Goal: Information Seeking & Learning: Learn about a topic

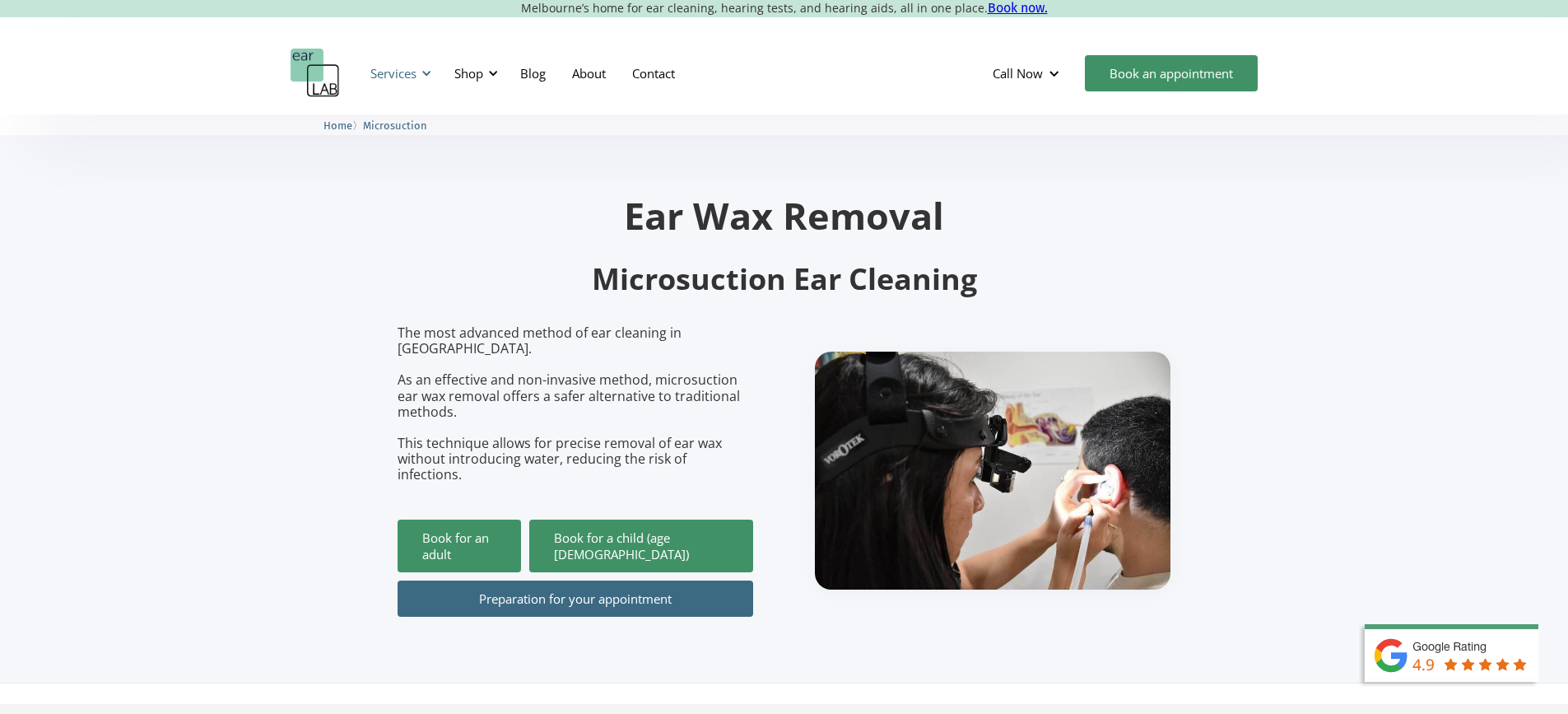
click at [399, 73] on div "Services" at bounding box center [393, 73] width 46 height 17
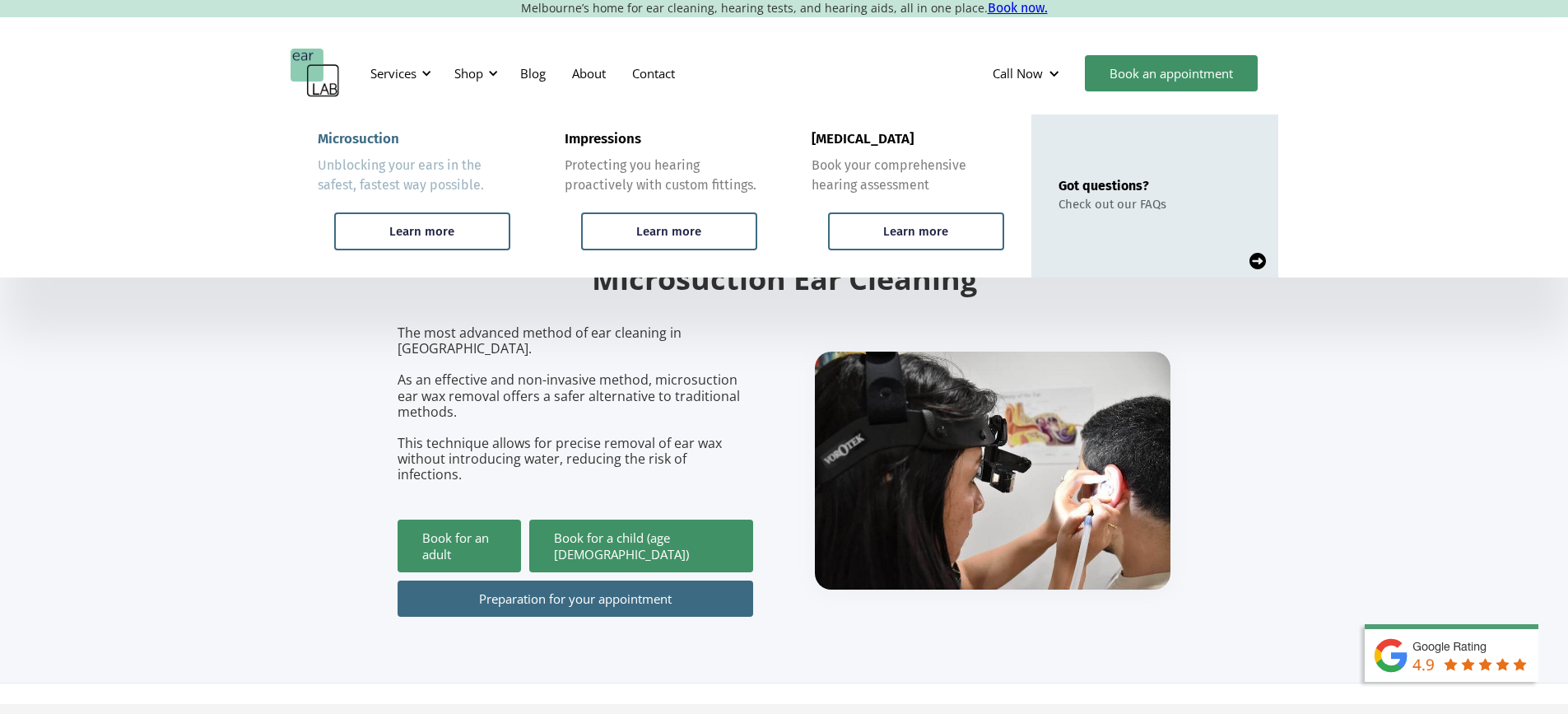
click at [424, 177] on div "Unblocking your ears in the safest, fastest way possible." at bounding box center [414, 175] width 193 height 39
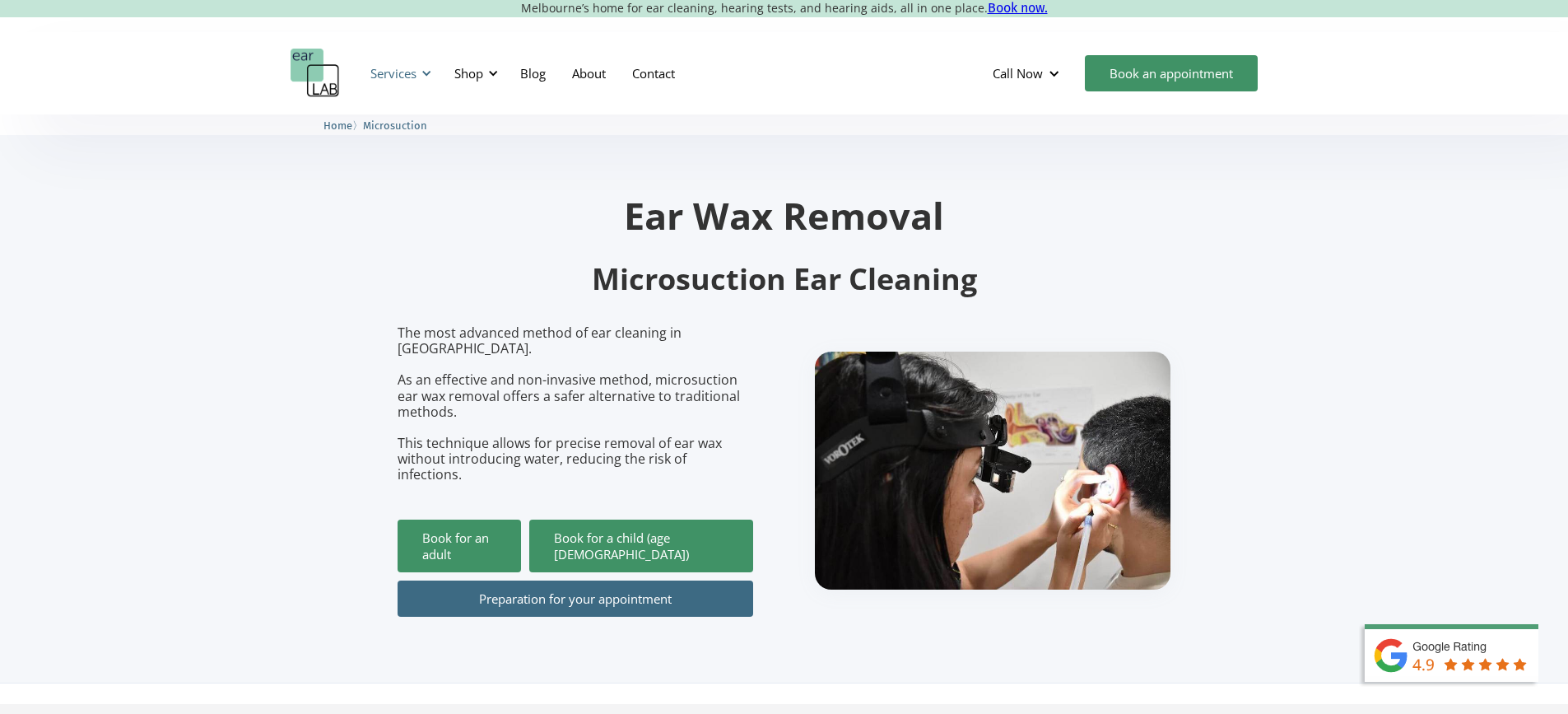
click at [393, 85] on div "Services" at bounding box center [398, 73] width 76 height 49
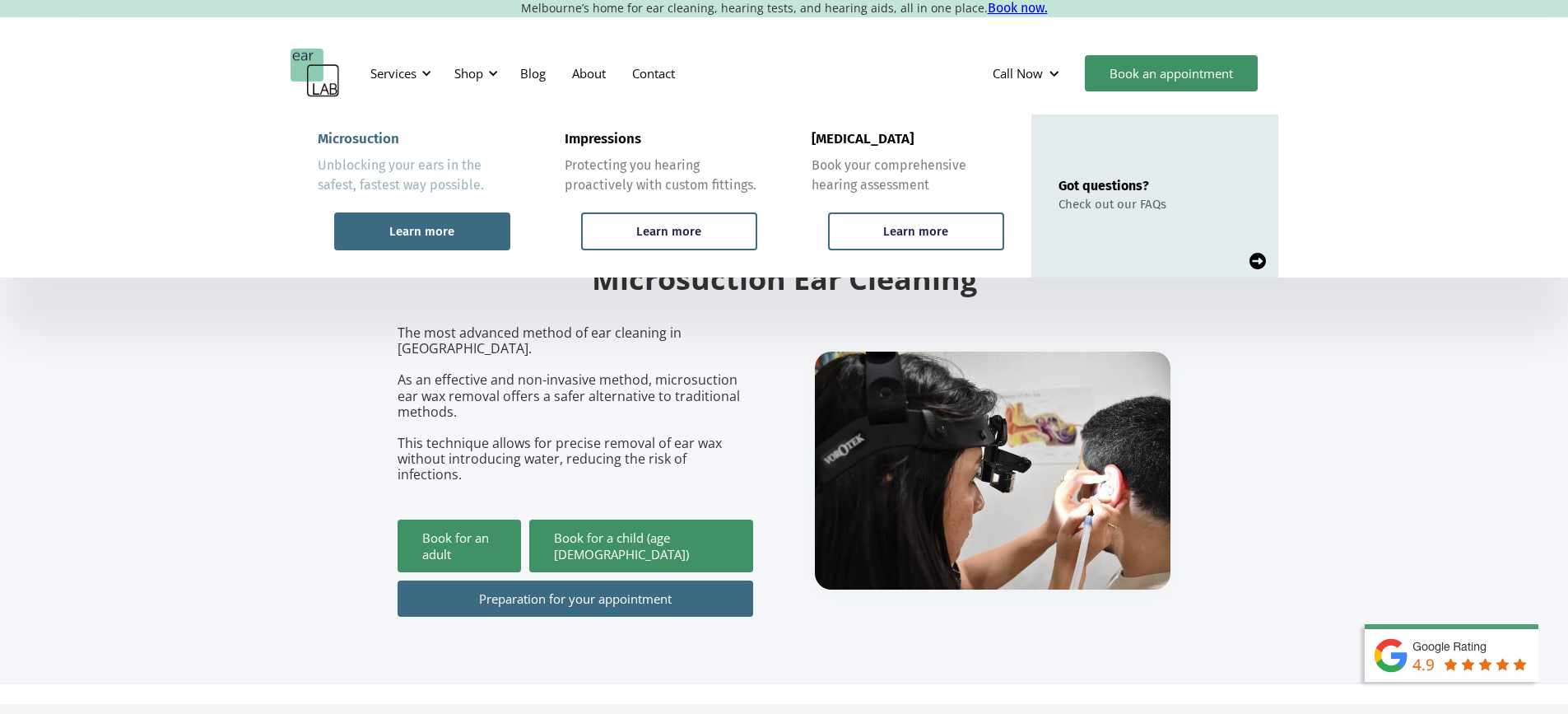
click at [411, 216] on div "Learn more" at bounding box center [422, 231] width 176 height 37
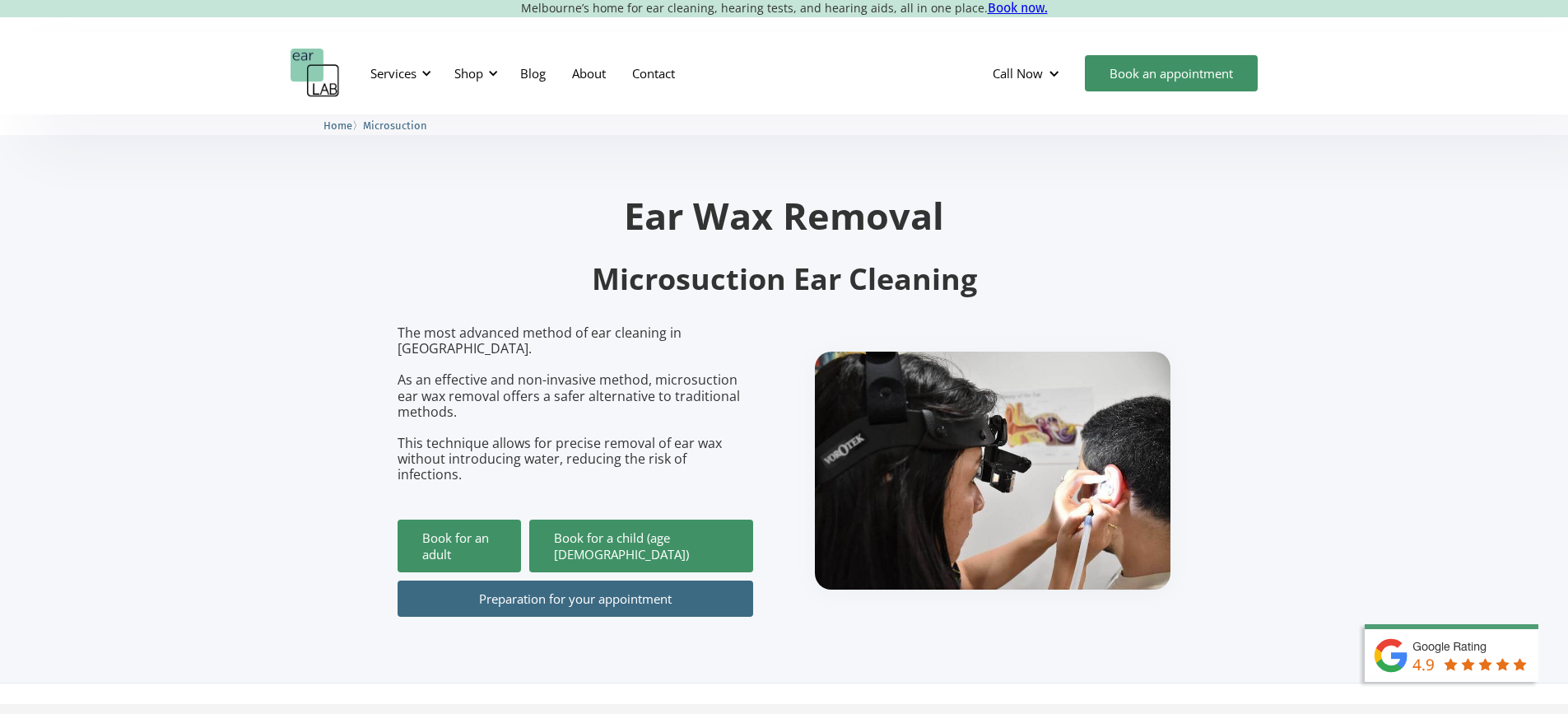
scroll to position [494, 0]
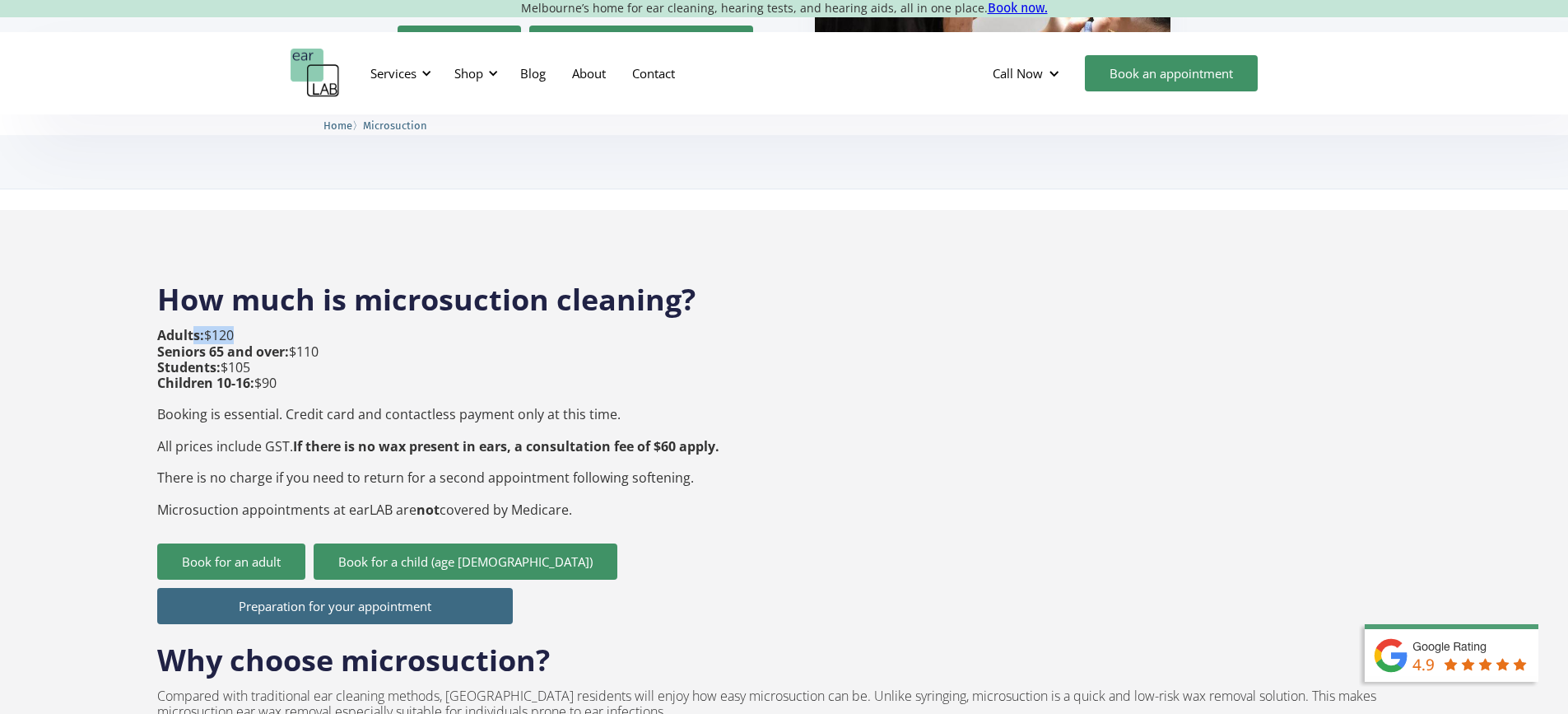
drag, startPoint x: 192, startPoint y: 304, endPoint x: 231, endPoint y: 302, distance: 39.1
click at [231, 327] on p "Adults: $120 Seniors 65 and over: $110 Students: $105 Children 10-16: $90 Booki…" at bounding box center [439, 422] width 563 height 189
drag, startPoint x: 285, startPoint y: 318, endPoint x: 317, endPoint y: 326, distance: 33.0
click at [311, 327] on p "Adults: $120 Seniors 65 and over: $110 Students: $105 Children 10-16: $90 Booki…" at bounding box center [439, 422] width 563 height 189
click at [308, 369] on p "Adults: $120 Seniors 65 and over: $110 Students: $105 Children 10-16: $90 Booki…" at bounding box center [439, 422] width 563 height 189
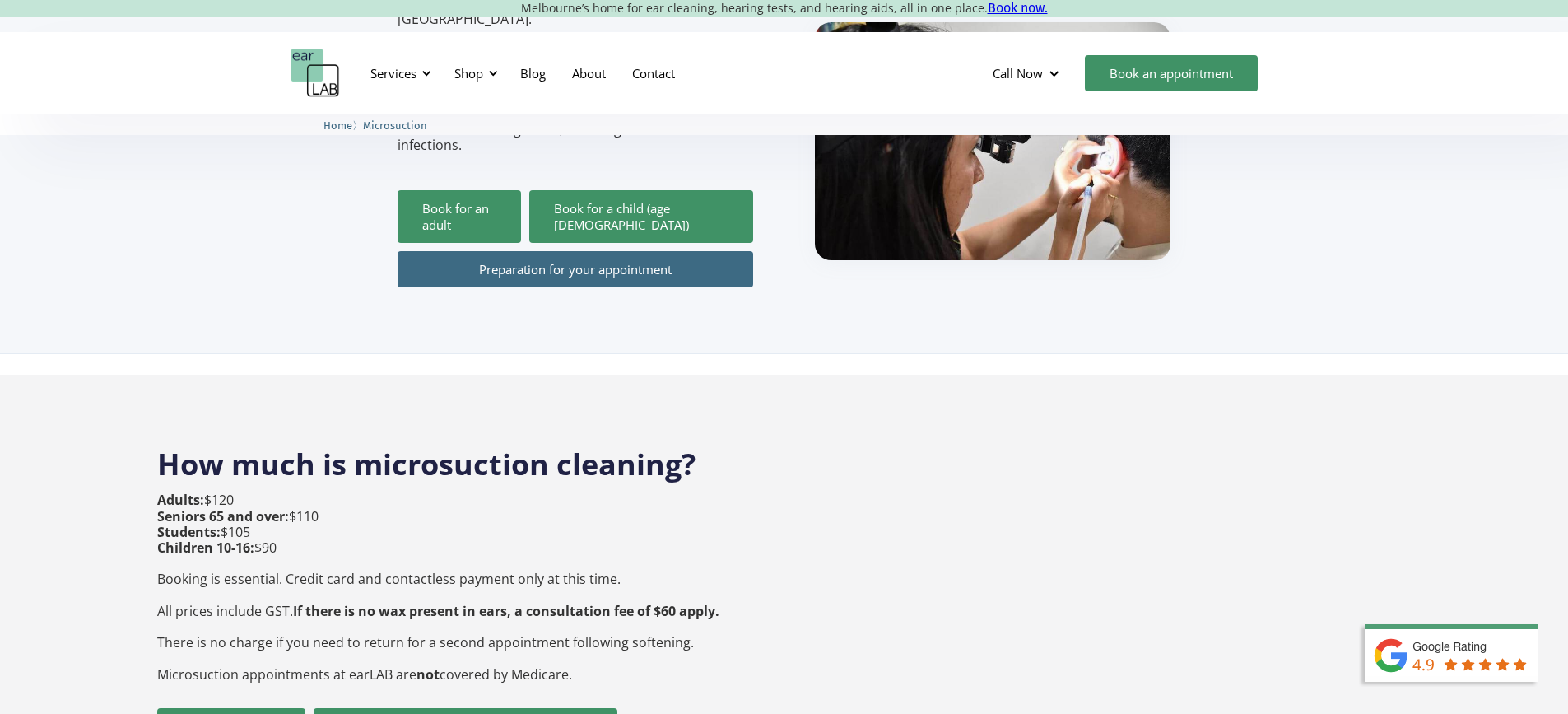
scroll to position [576, 0]
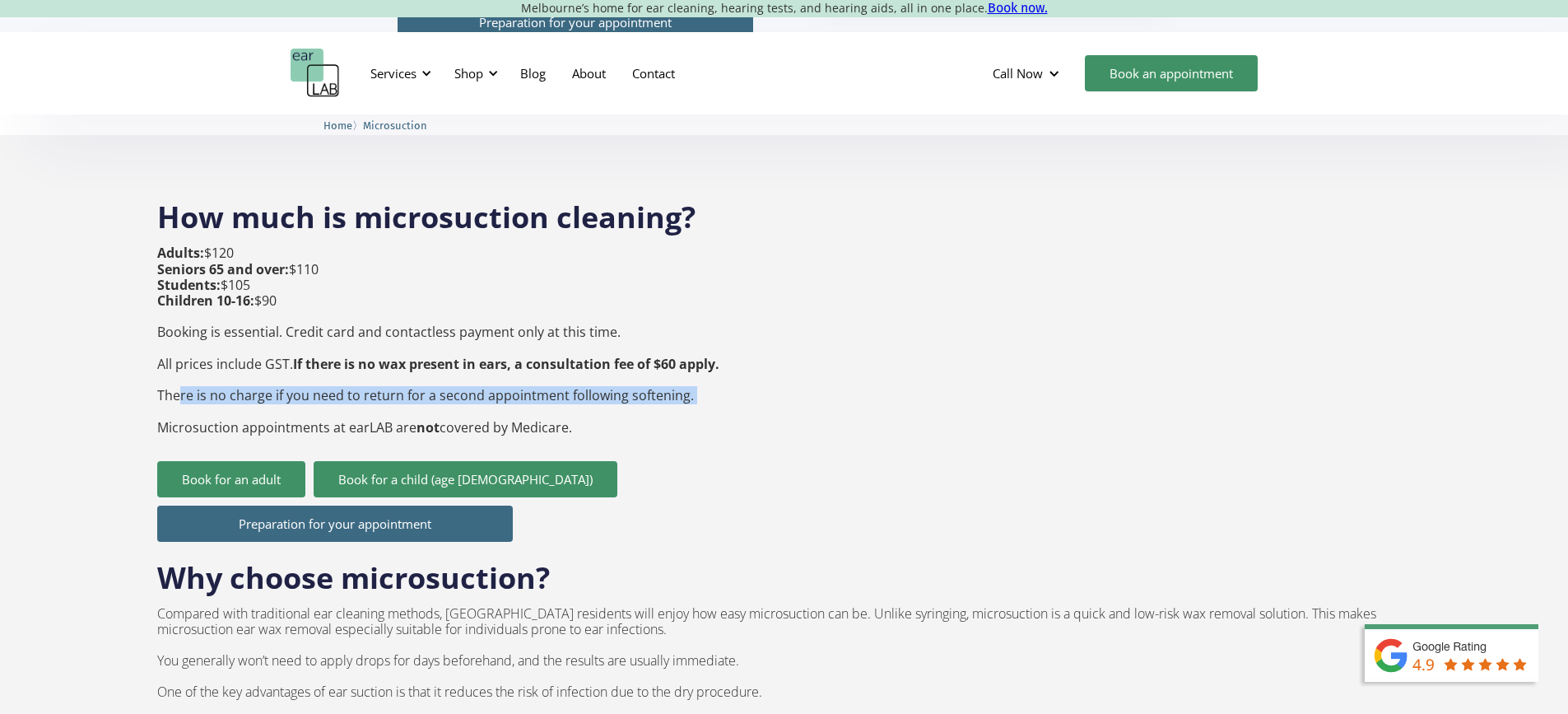
drag, startPoint x: 175, startPoint y: 363, endPoint x: 677, endPoint y: 384, distance: 502.4
click at [677, 384] on p "Adults: $120 Seniors 65 and over: $110 Students: $105 Children 10-16: $90 Booki…" at bounding box center [439, 339] width 563 height 189
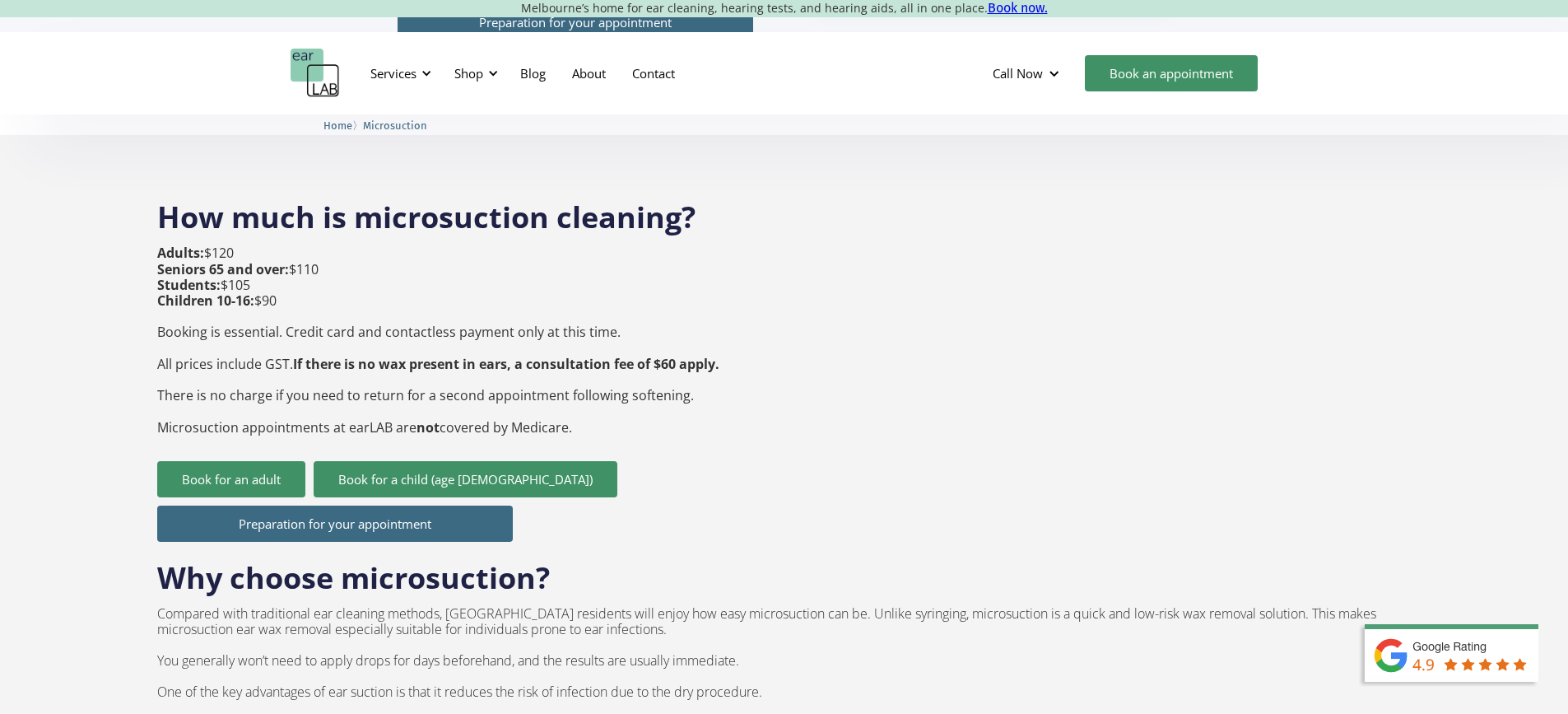
click at [295, 393] on p "Adults: $120 Seniors 65 and over: $110 Students: $105 Children 10-16: $90 Booki…" at bounding box center [439, 339] width 563 height 189
drag, startPoint x: 232, startPoint y: 401, endPoint x: 865, endPoint y: 394, distance: 633.0
click at [865, 394] on div "How much is microsuction cleaning? Adults: $120 Seniors 65 and over: $110 Stude…" at bounding box center [784, 617] width 1254 height 871
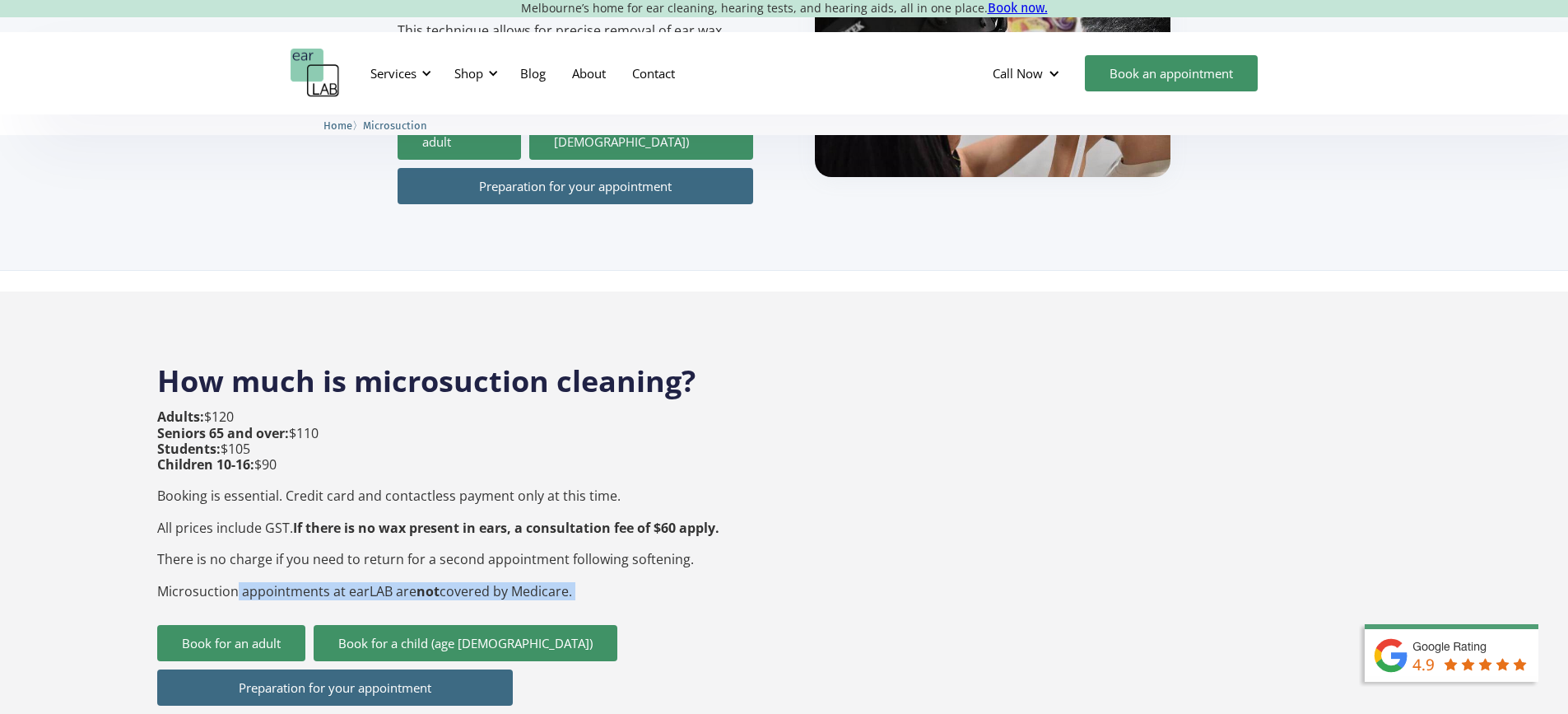
scroll to position [411, 0]
